Goal: Entertainment & Leisure: Consume media (video, audio)

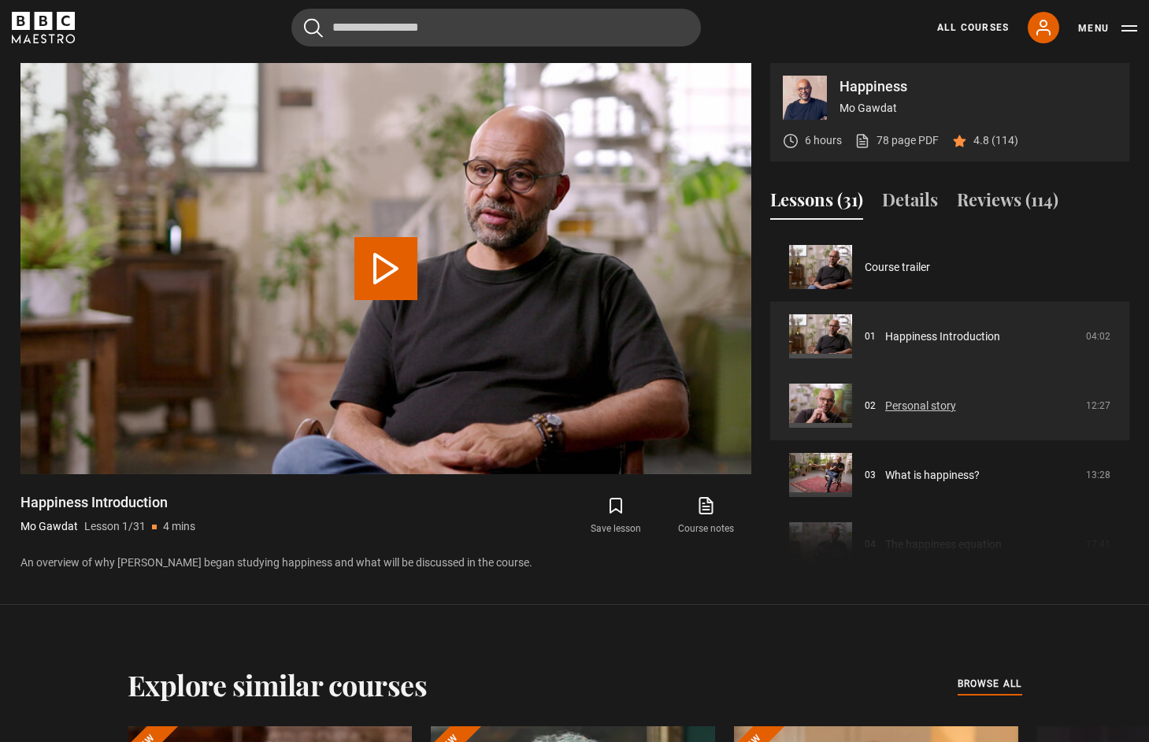
click at [931, 404] on link "Personal story" at bounding box center [920, 406] width 71 height 17
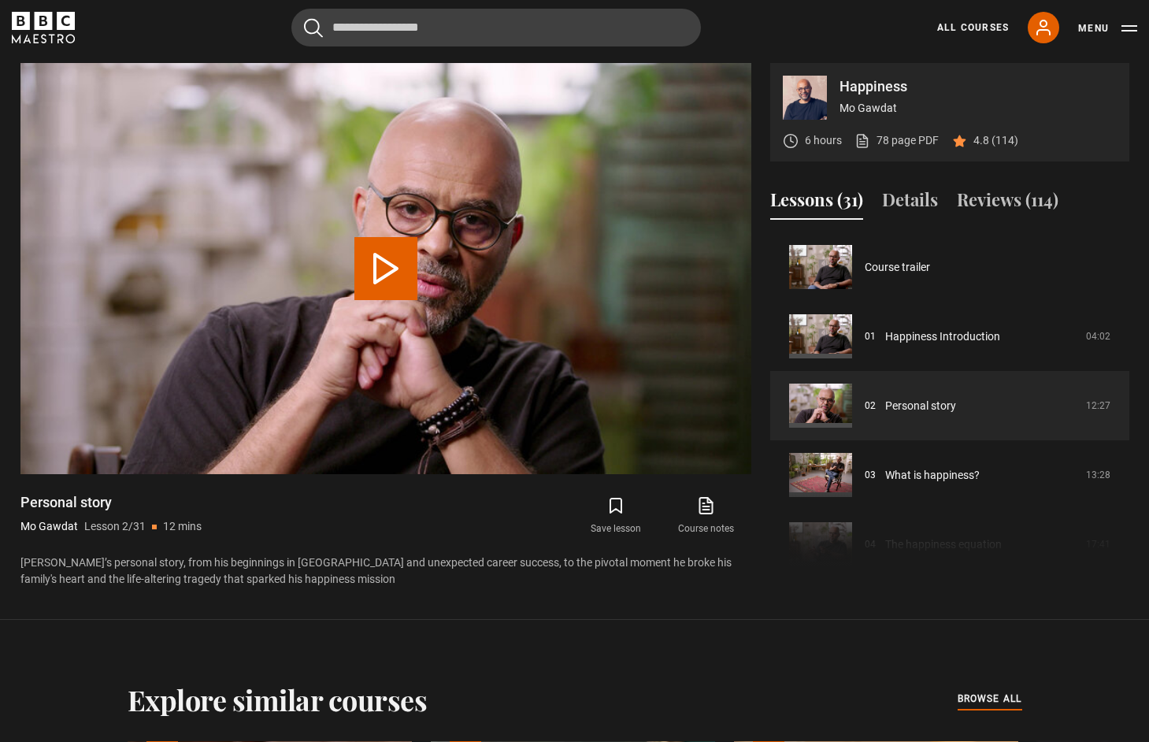
scroll to position [69, 0]
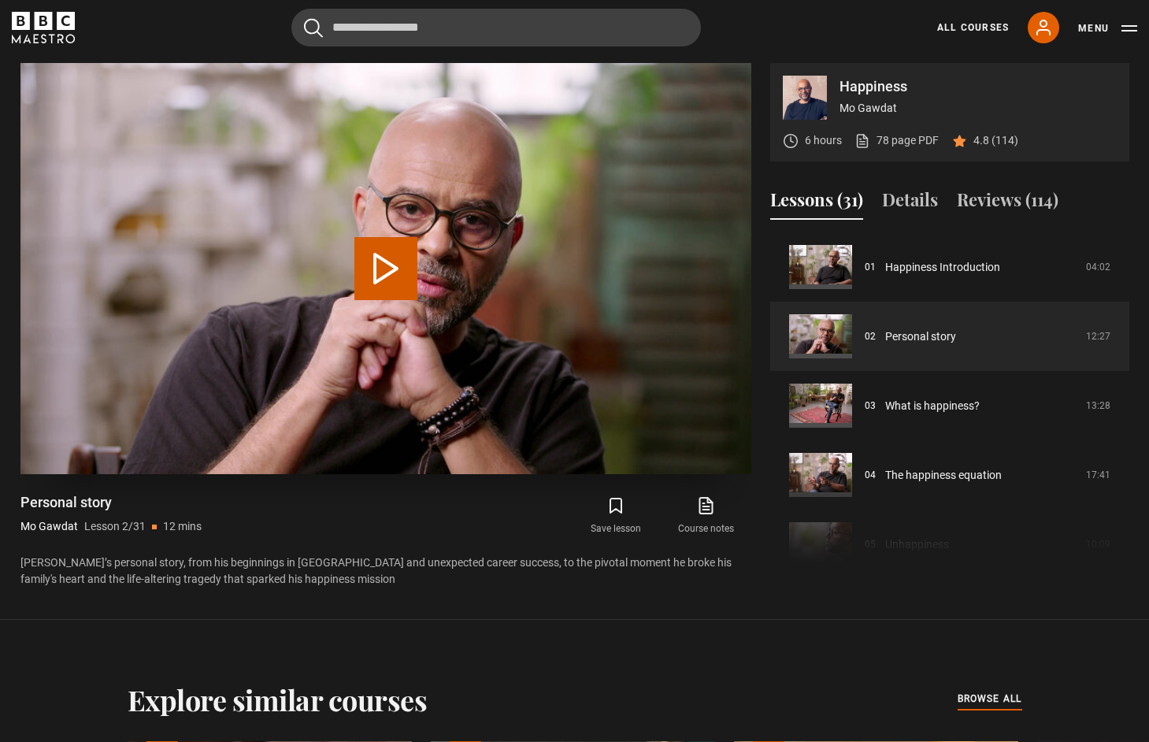
click at [357, 276] on button "Play Lesson Personal story" at bounding box center [385, 268] width 63 height 63
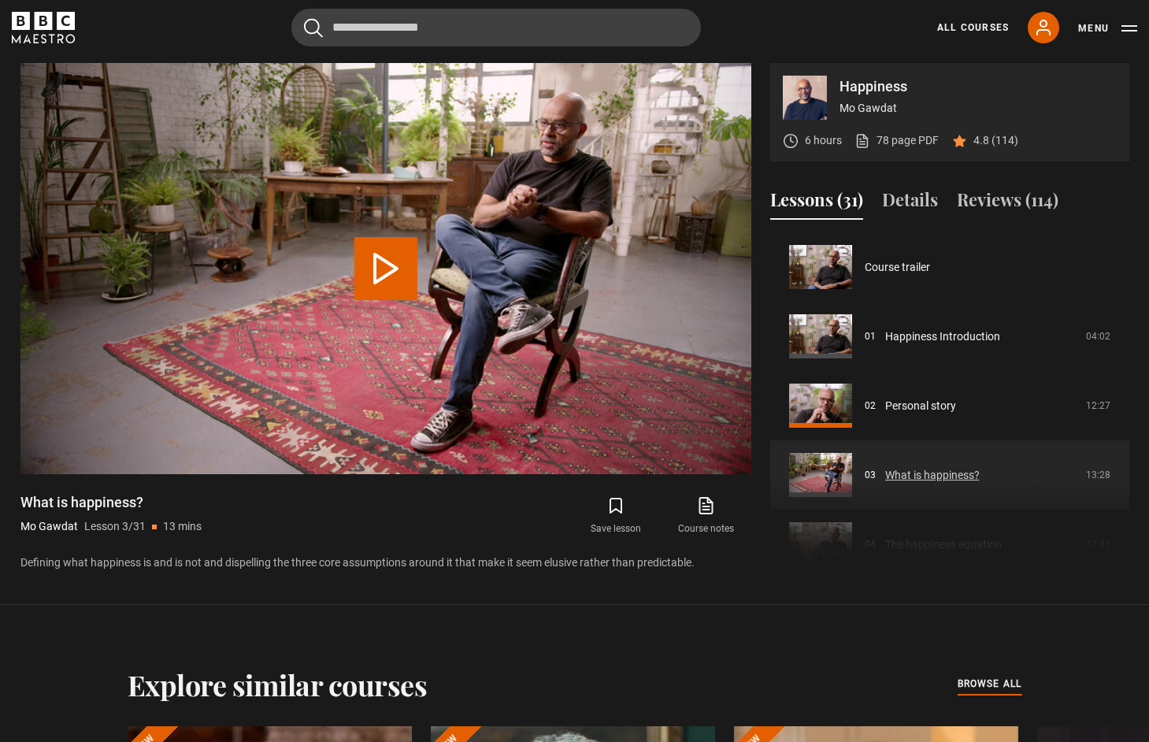
scroll to position [139, 0]
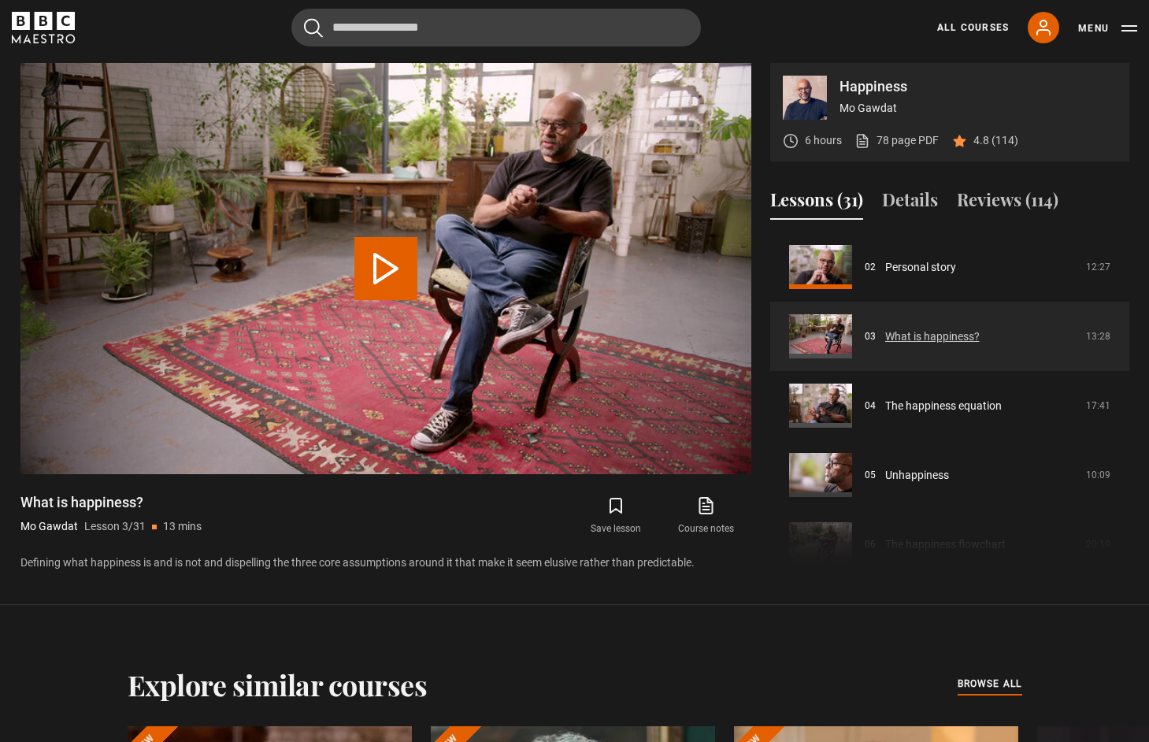
click at [905, 337] on link "What is happiness?" at bounding box center [932, 336] width 94 height 17
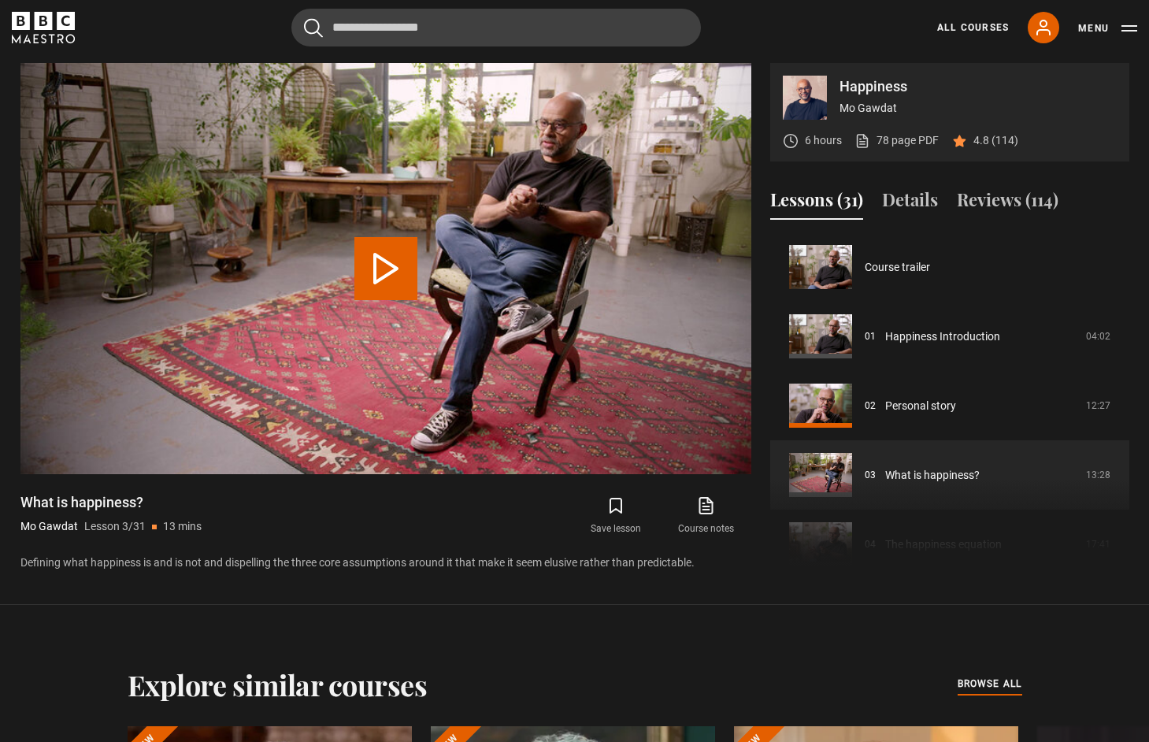
click at [390, 273] on button "Play Lesson What is happiness?" at bounding box center [385, 268] width 63 height 63
